Goal: Task Accomplishment & Management: Complete application form

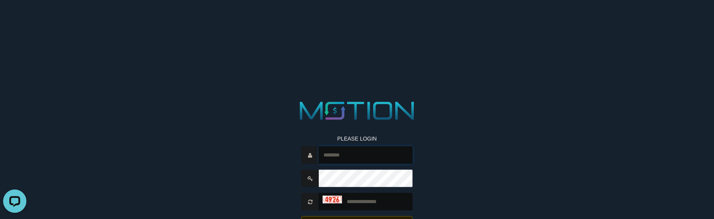
click at [381, 159] on input "text" at bounding box center [366, 154] width 94 height 17
type input "********"
type input "****"
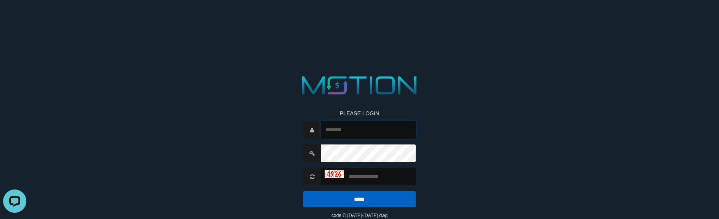
click at [366, 134] on input "text" at bounding box center [368, 129] width 95 height 17
